Goal: Find contact information: Find contact information

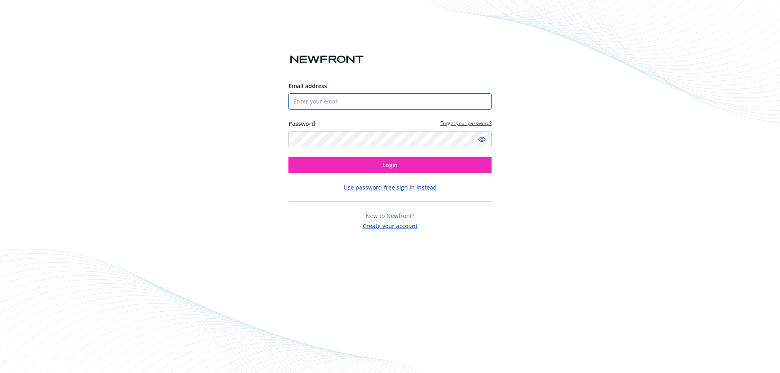
click at [323, 95] on input "Email address" at bounding box center [389, 101] width 203 height 16
type input "[EMAIL_ADDRESS][DOMAIN_NAME]"
click at [288, 157] on button "Login" at bounding box center [389, 165] width 203 height 16
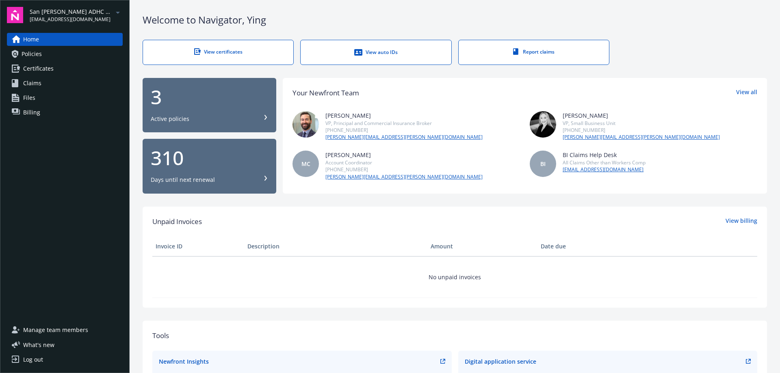
click at [588, 169] on link "[EMAIL_ADDRESS][DOMAIN_NAME]" at bounding box center [603, 169] width 83 height 7
click at [588, 171] on link "[EMAIL_ADDRESS][DOMAIN_NAME]" at bounding box center [603, 169] width 83 height 7
